Goal: Find specific page/section: Find specific page/section

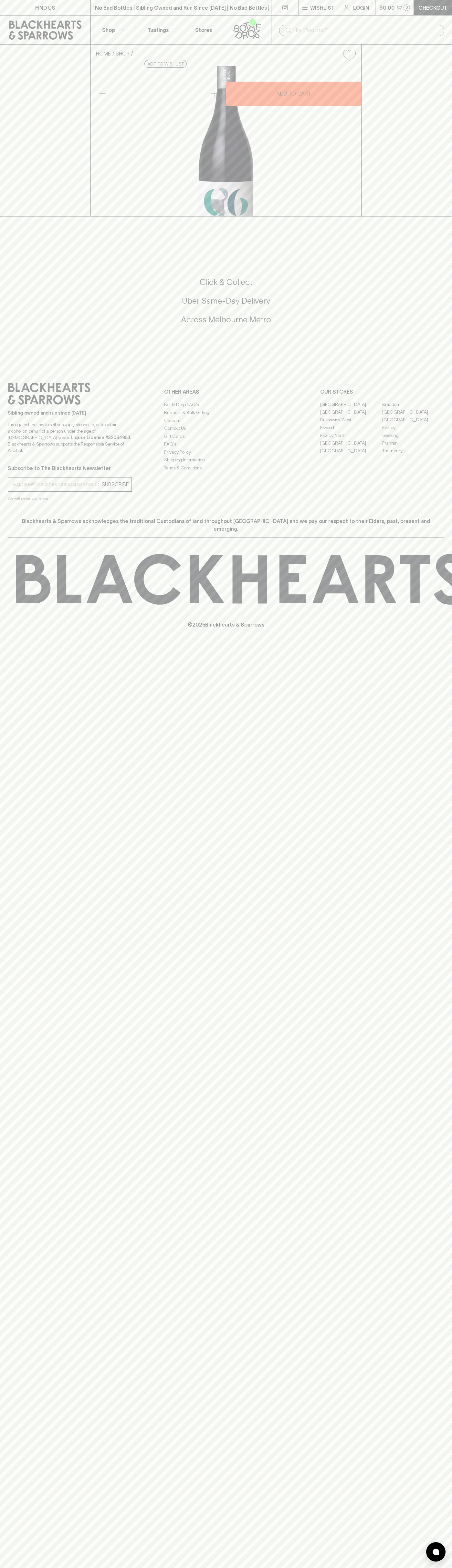
click at [41, 0] on link "FIND US" at bounding box center [45, 7] width 90 height 15
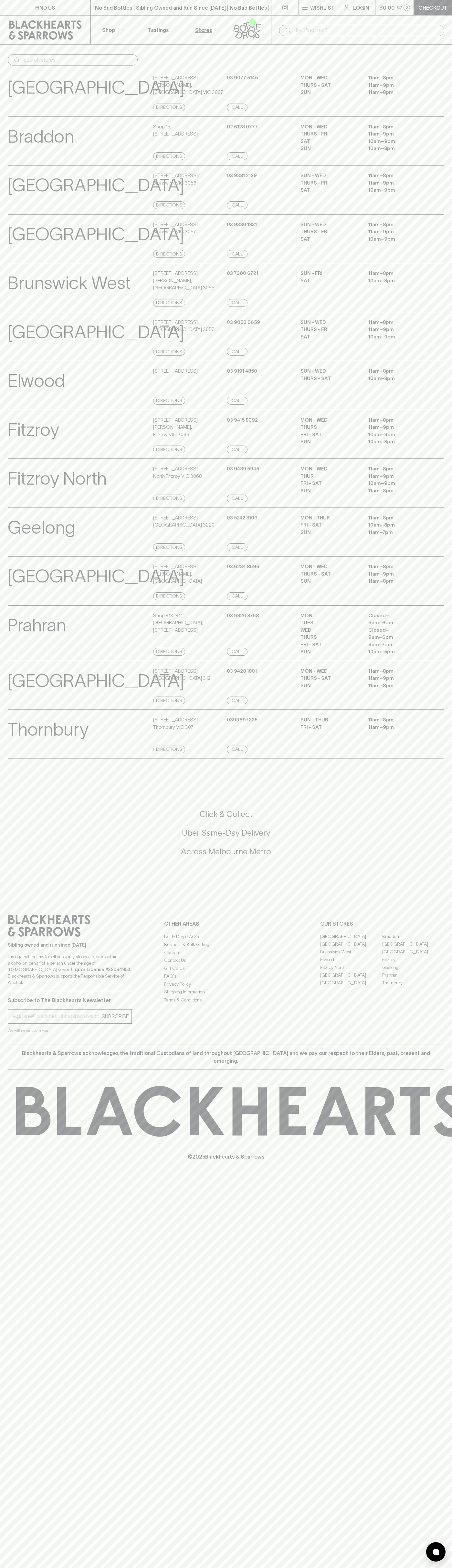
click at [427, 1264] on div "FIND US | No Bad Bottles | Sibling Owned and Run Since [DATE] | No Bad Bottles …" at bounding box center [226, 784] width 452 height 1568
click at [96, 1567] on html "FIND US | No Bad Bottles | Sibling Owned and Run Since [DATE] | No Bad Bottles …" at bounding box center [226, 784] width 452 height 1568
click at [8, 590] on p "[GEOGRAPHIC_DATA]" at bounding box center [96, 576] width 176 height 27
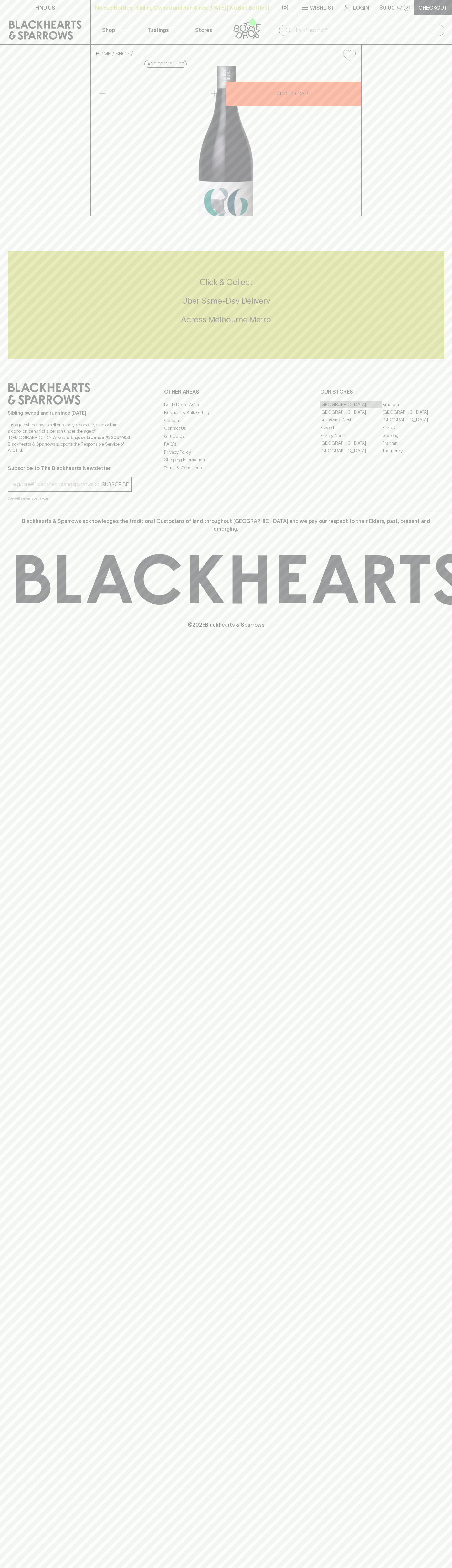
click at [351, 408] on link "[GEOGRAPHIC_DATA]" at bounding box center [351, 404] width 62 height 8
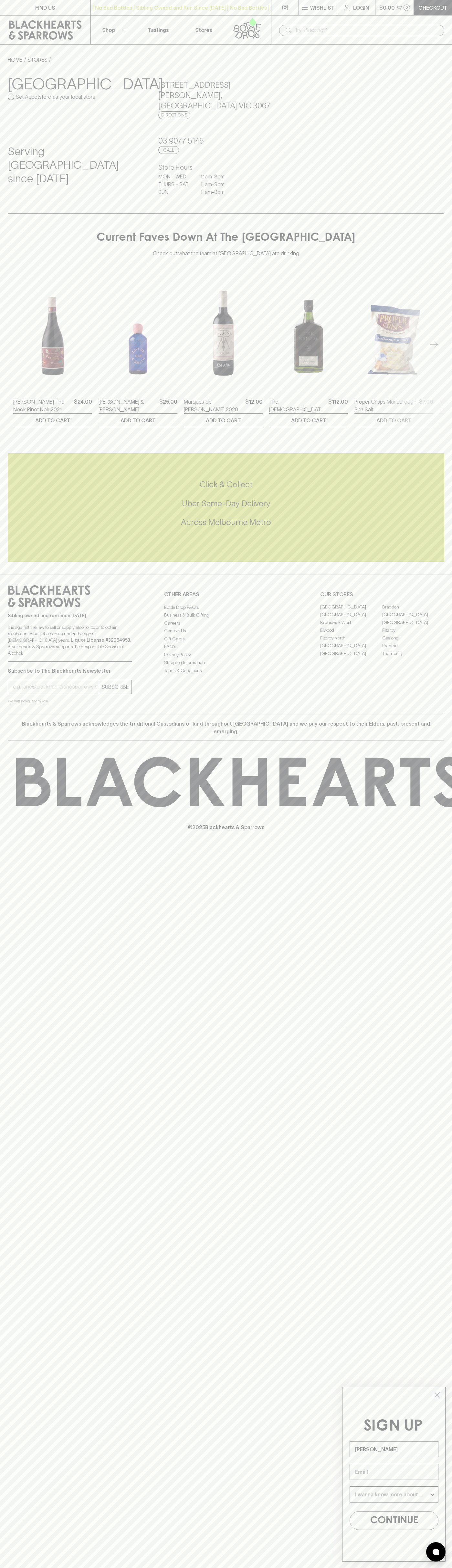
type input "John Smith"
